Goal: Task Accomplishment & Management: Use online tool/utility

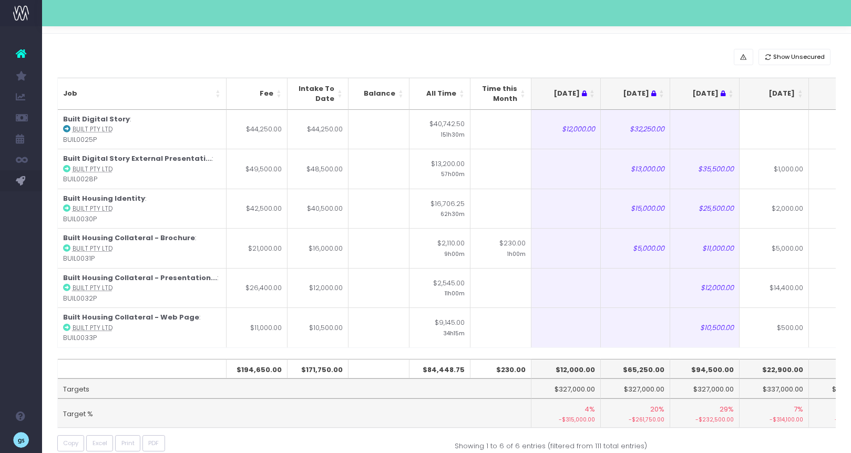
scroll to position [0, 159]
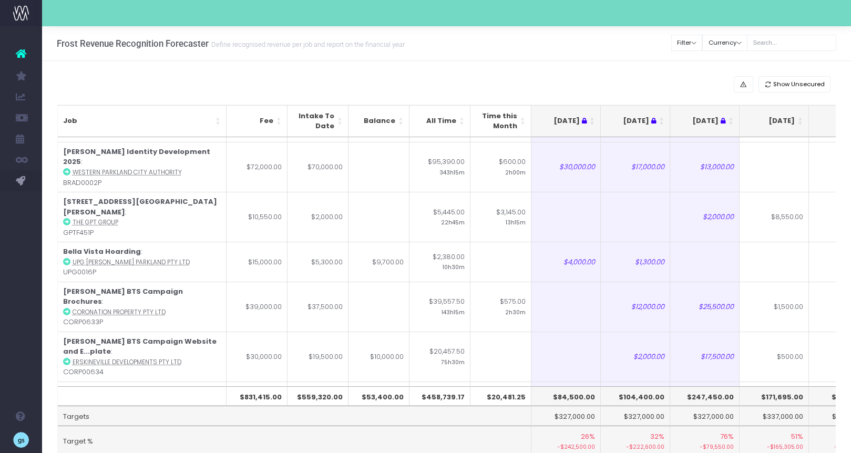
scroll to position [306, 0]
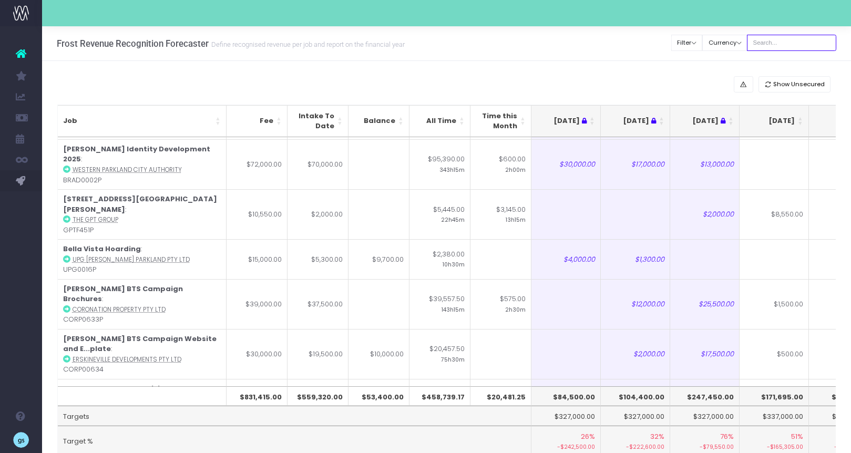
click at [794, 43] on input "text" at bounding box center [791, 43] width 89 height 16
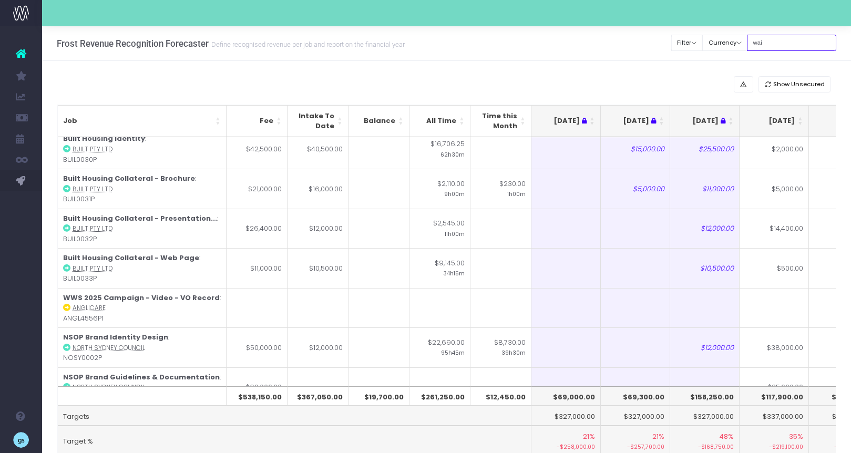
scroll to position [0, 0]
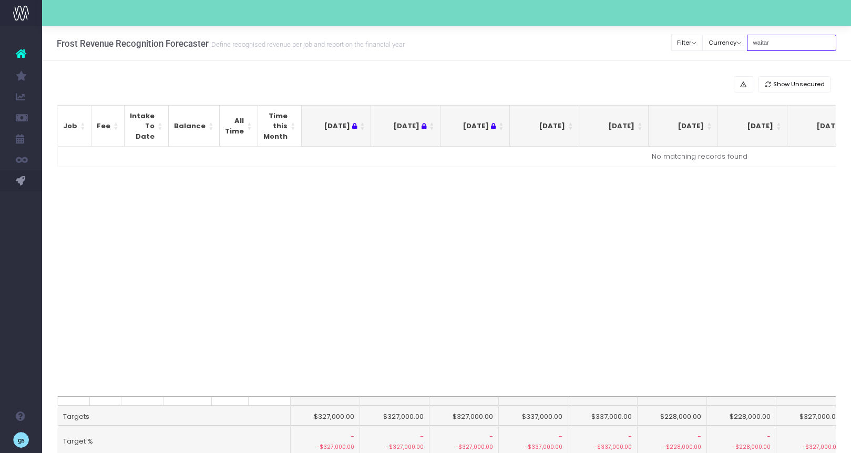
type input "waitara"
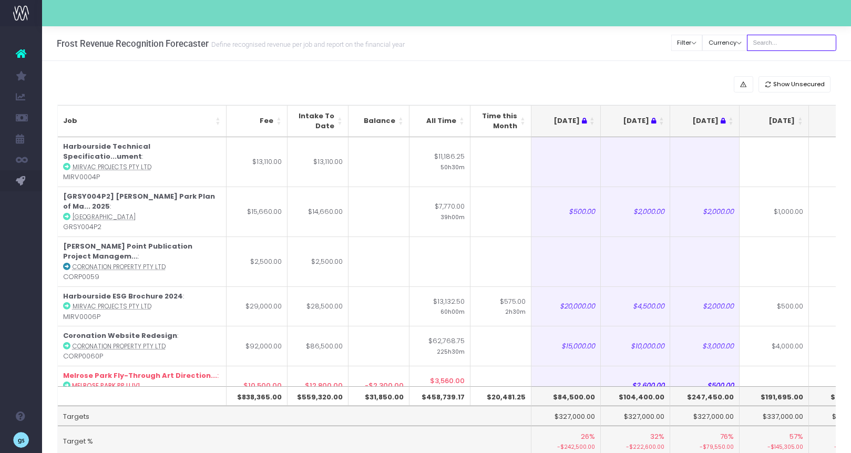
click at [783, 41] on input "text" at bounding box center [791, 43] width 89 height 16
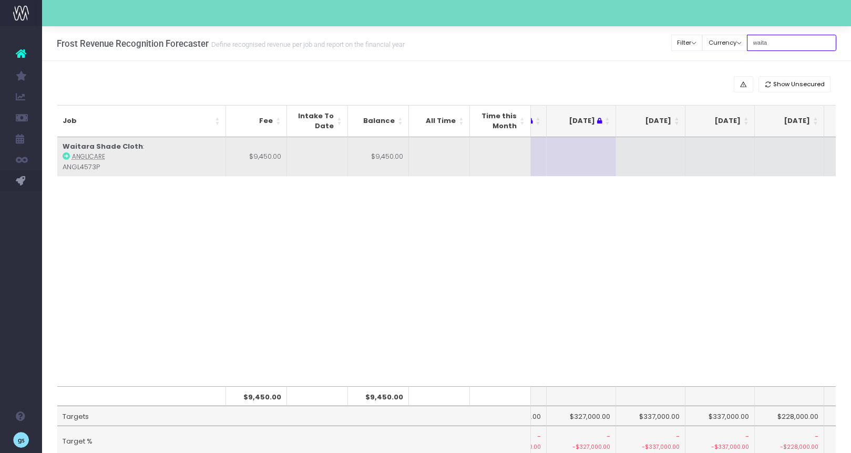
type input "waita"
click at [654, 158] on td at bounding box center [650, 156] width 69 height 39
type input "9450"
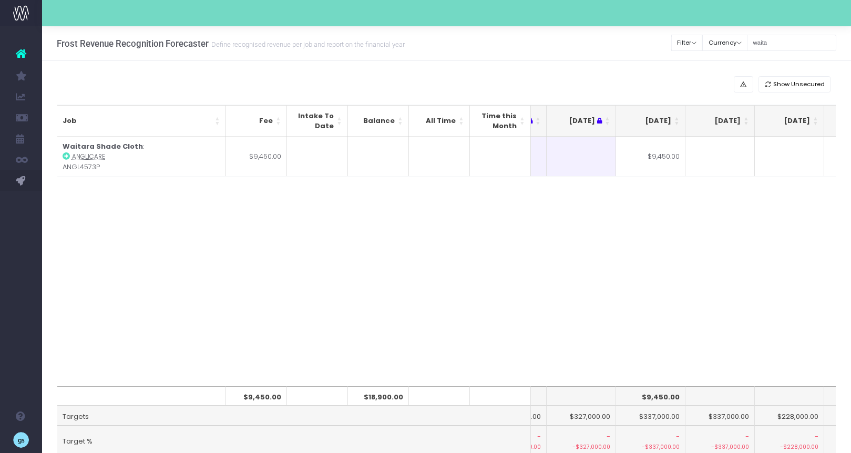
click at [581, 241] on div "Job Fee Intake To Date Balance All Time Time this Month Jul 25 Aug 25 Sep 25 Oc…" at bounding box center [446, 261] width 779 height 249
click at [776, 43] on input "waita" at bounding box center [791, 43] width 89 height 16
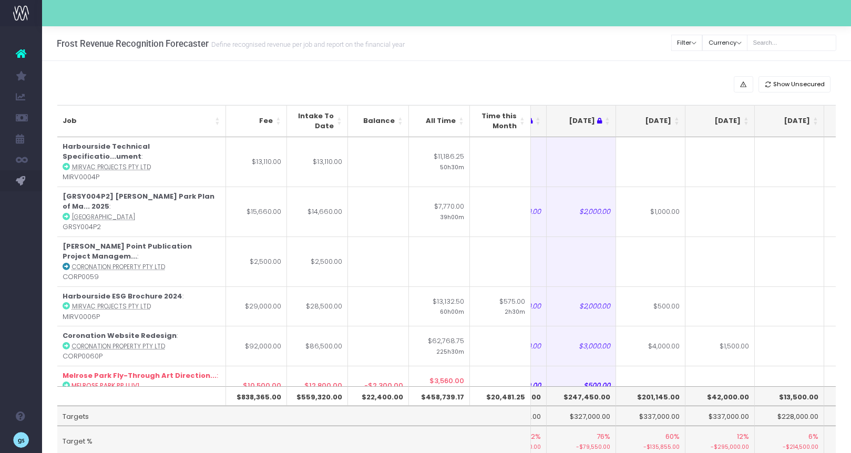
click at [560, 67] on div "Show Unsecured Job Fee Intake To Date Balance All Time Time this Month Jul 25 A…" at bounding box center [446, 280] width 809 height 438
click at [678, 117] on th "[DATE]" at bounding box center [650, 121] width 69 height 32
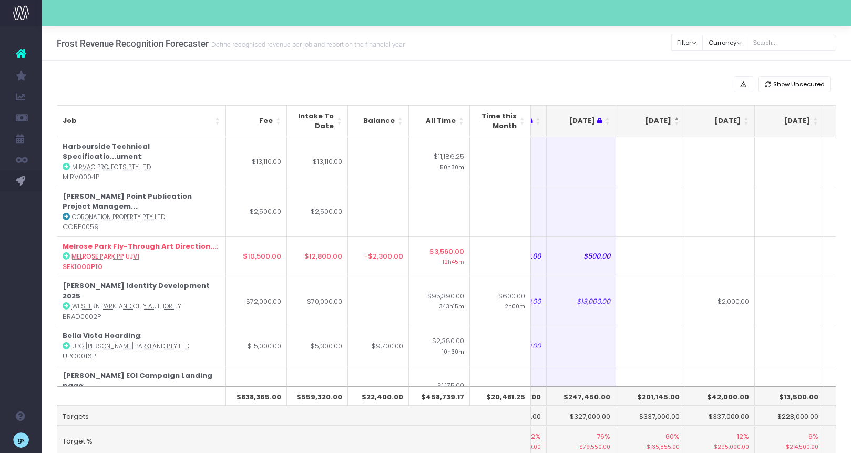
click at [678, 117] on th "[DATE]" at bounding box center [650, 121] width 69 height 32
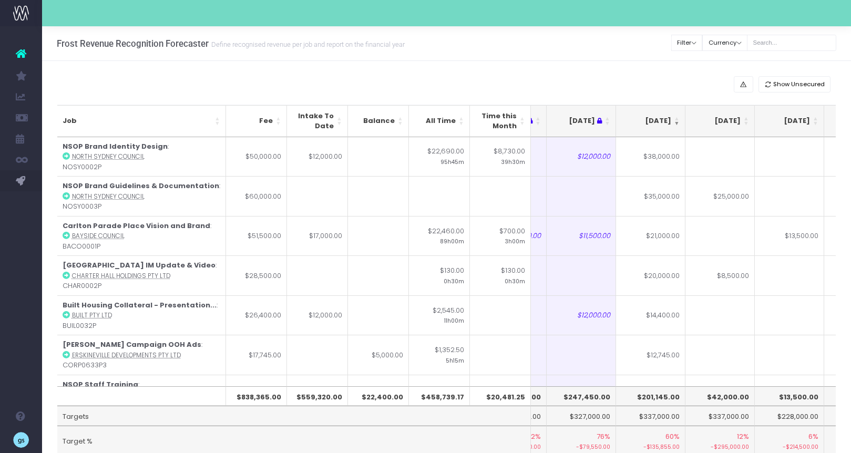
scroll to position [46, 0]
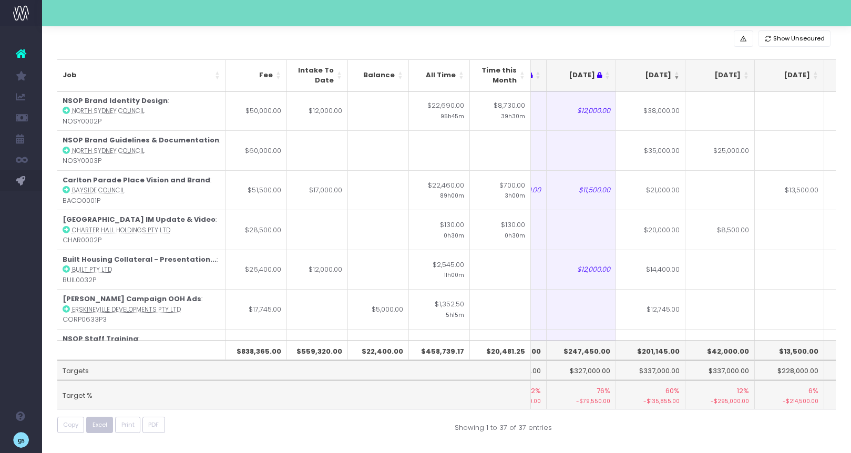
click at [103, 425] on span "Excel" at bounding box center [100, 424] width 15 height 9
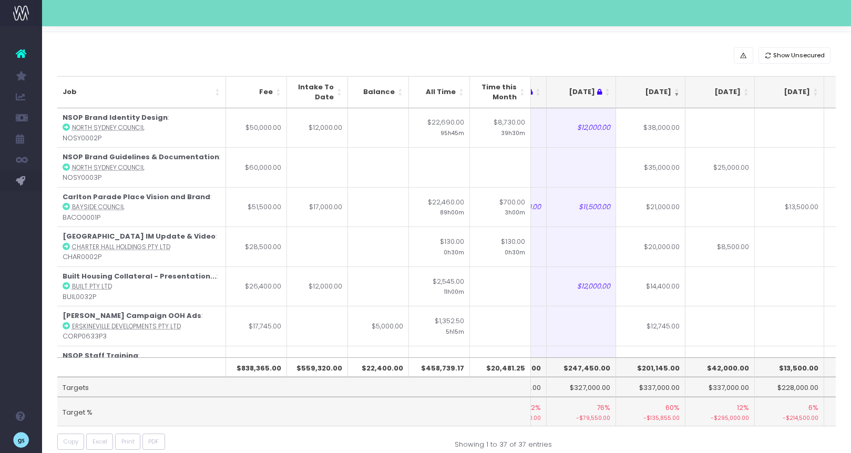
scroll to position [41, 0]
